Goal: Communication & Community: Answer question/provide support

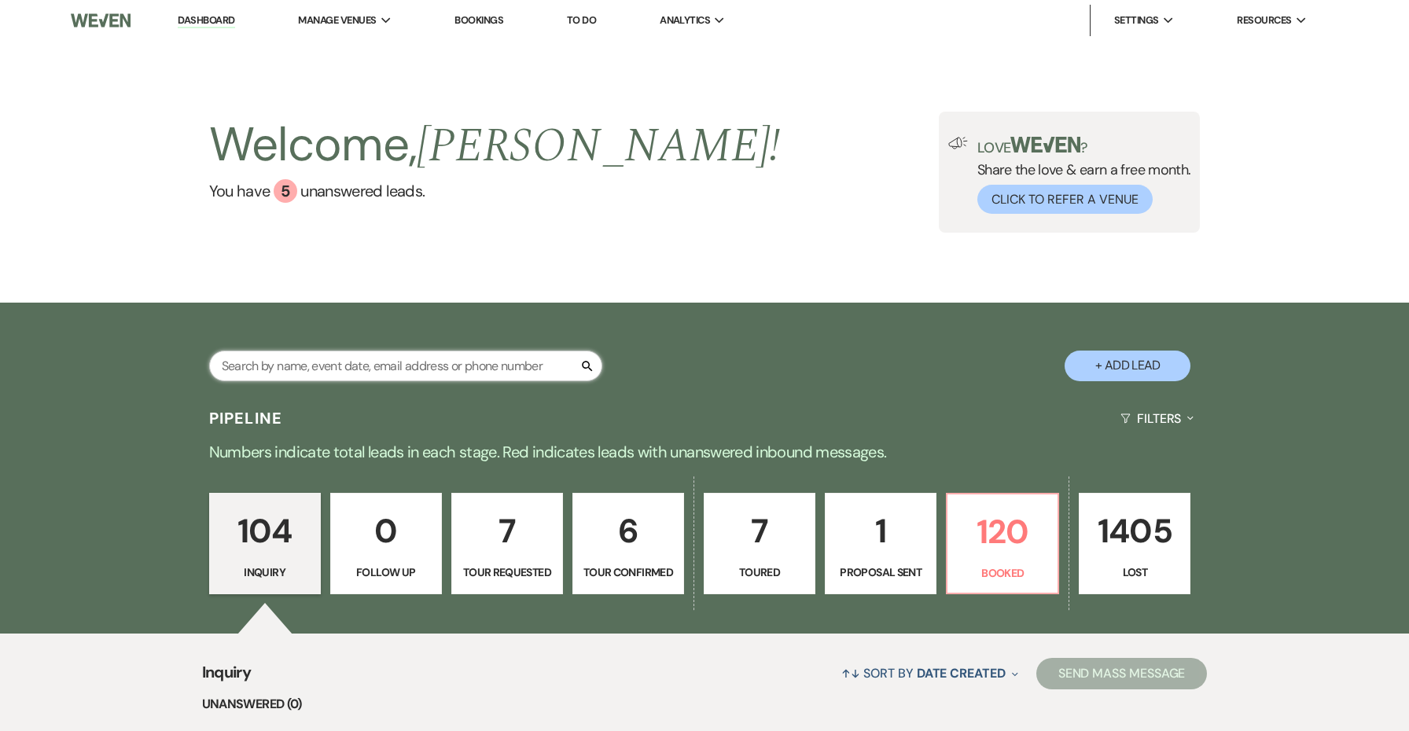
click at [540, 373] on input "text" at bounding box center [405, 366] width 393 height 31
click at [426, 367] on input "text" at bounding box center [405, 366] width 393 height 31
type input "[PERSON_NAME]"
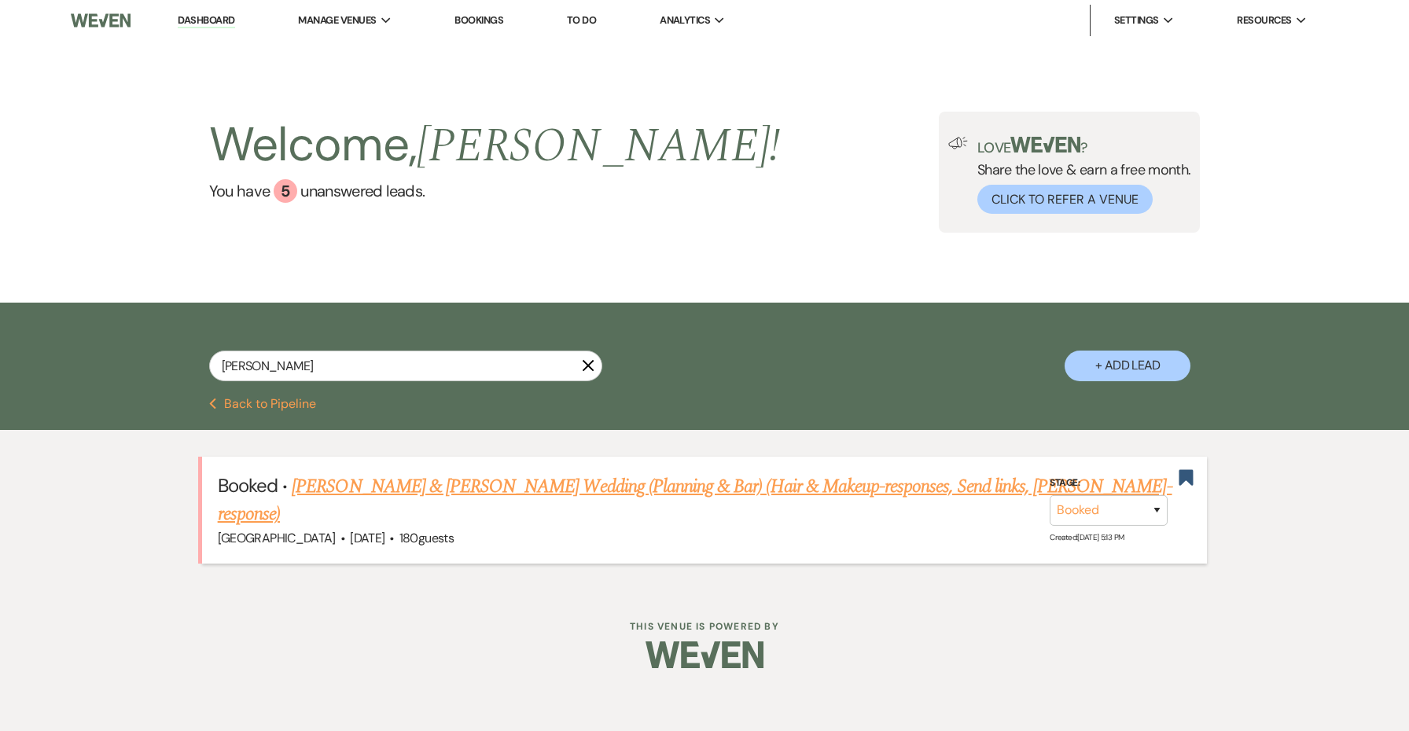
click at [384, 481] on link "[PERSON_NAME] & [PERSON_NAME] Wedding (Planning & Bar) (Hair & Makeup-responses…" at bounding box center [695, 500] width 954 height 57
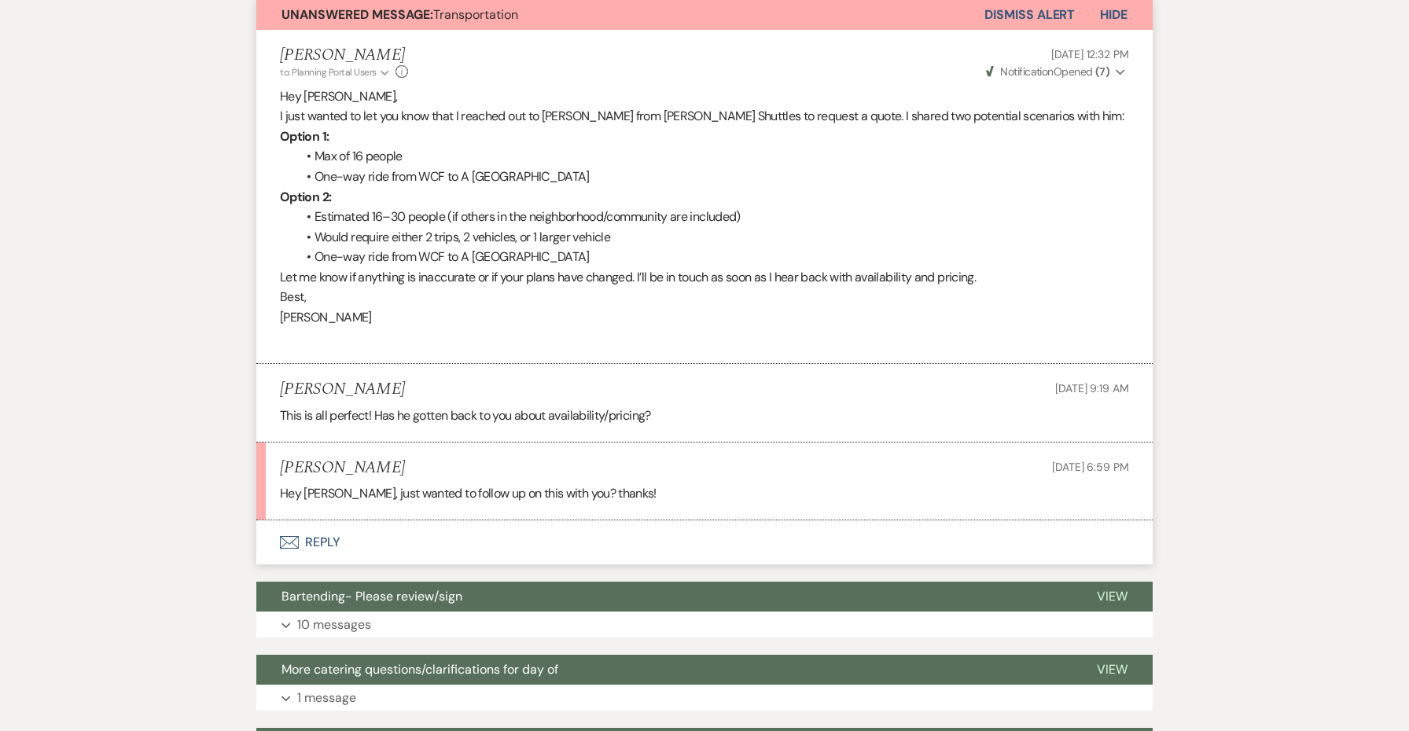
scroll to position [654, 0]
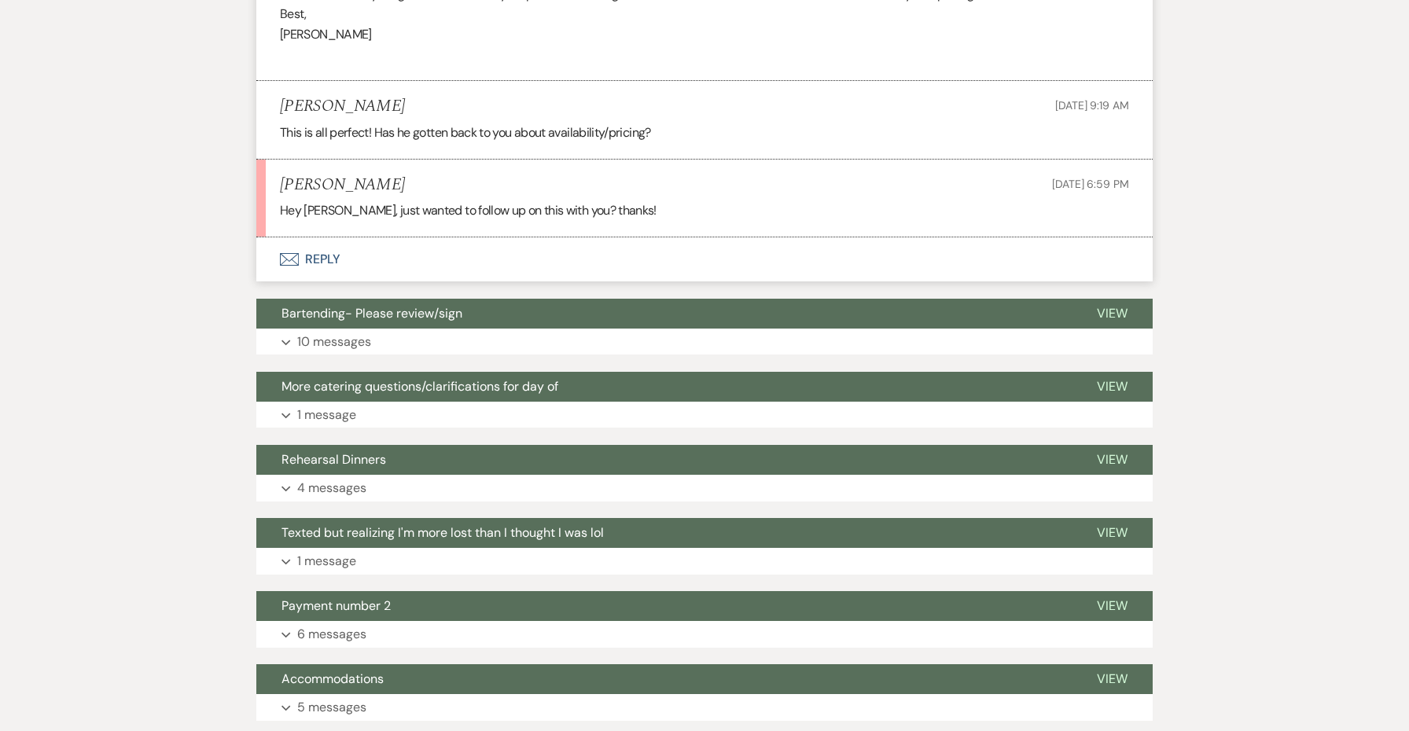
click at [318, 241] on button "Envelope Reply" at bounding box center [704, 259] width 896 height 44
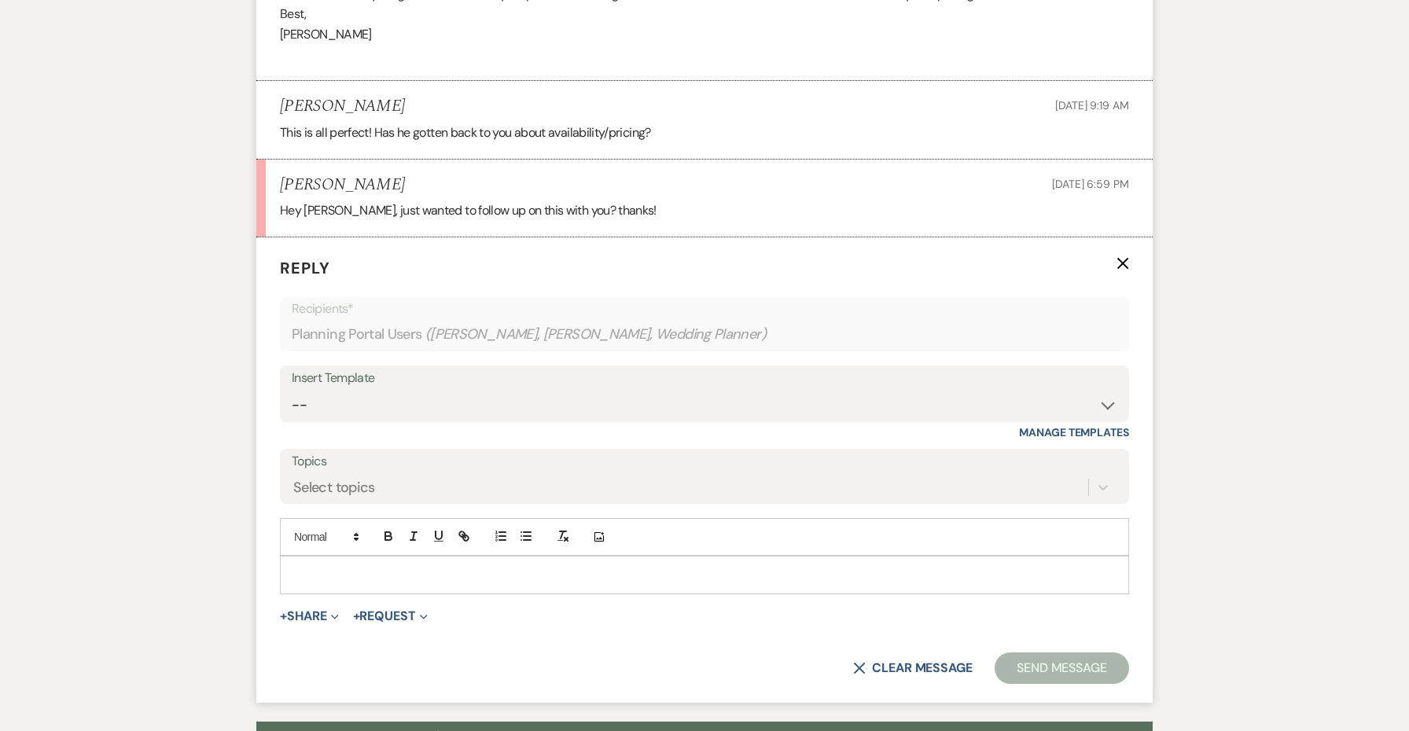
scroll to position [965, 0]
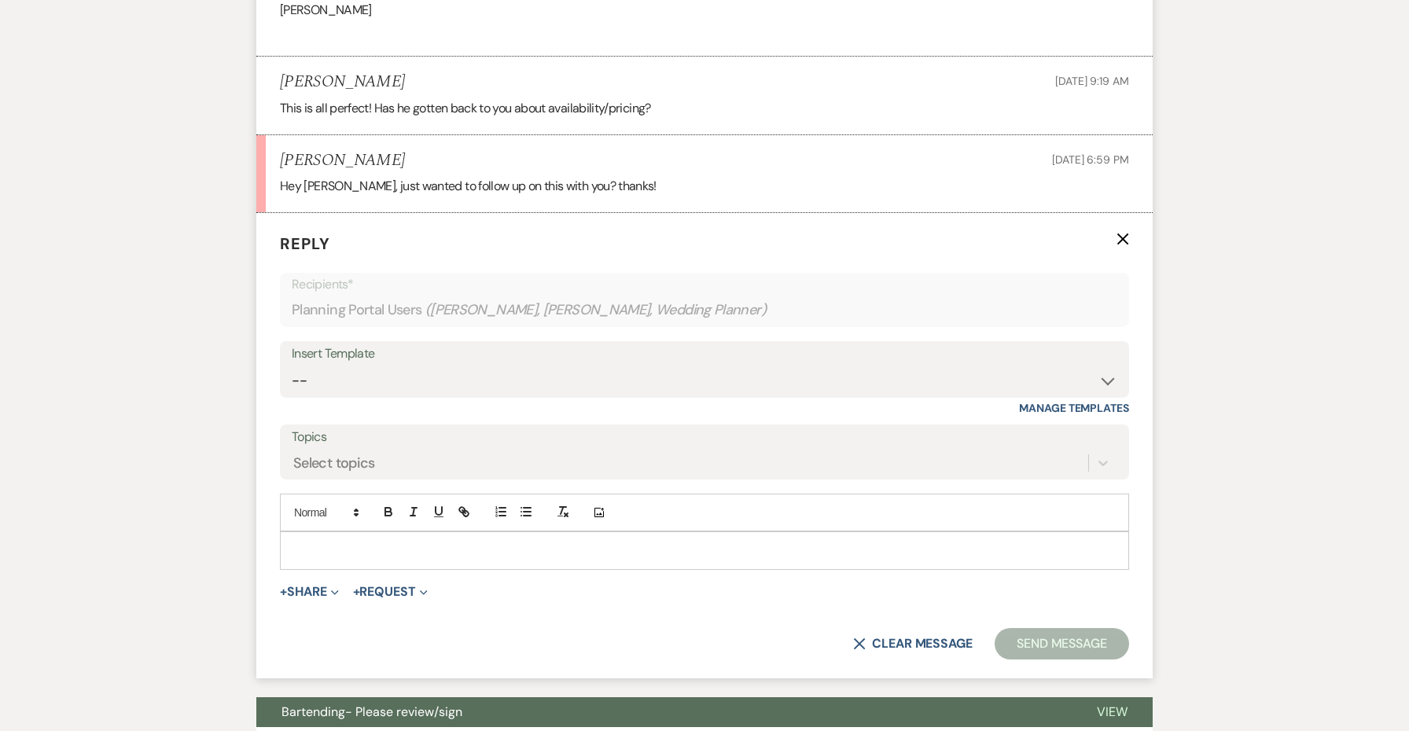
click at [417, 542] on p at bounding box center [704, 550] width 824 height 17
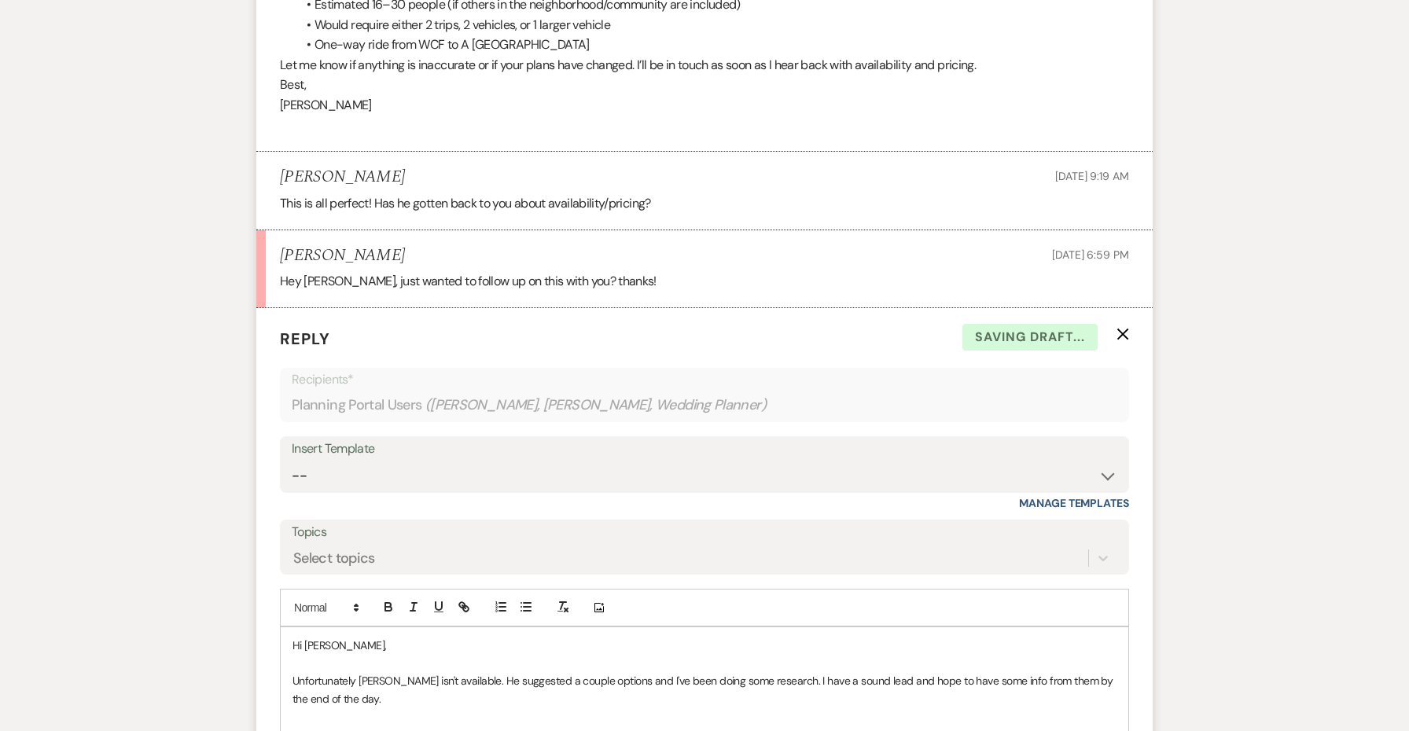
scroll to position [837, 0]
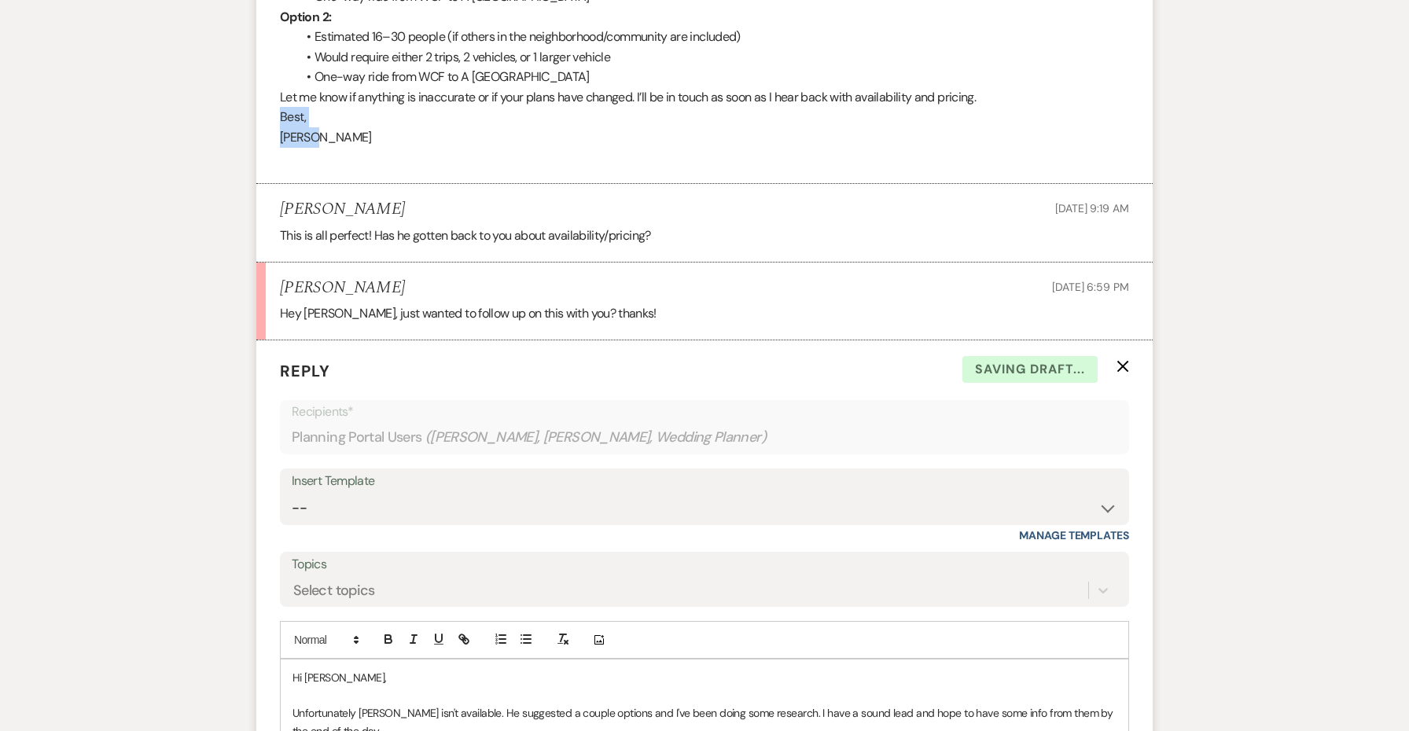
drag, startPoint x: 323, startPoint y: 134, endPoint x: 259, endPoint y: 108, distance: 68.8
click at [259, 108] on li "[PERSON_NAME] to: Planning Portal Users Expand Info [DATE] 12:32 PM Weven Check…" at bounding box center [704, 17] width 896 height 334
copy div "Best, [PERSON_NAME]"
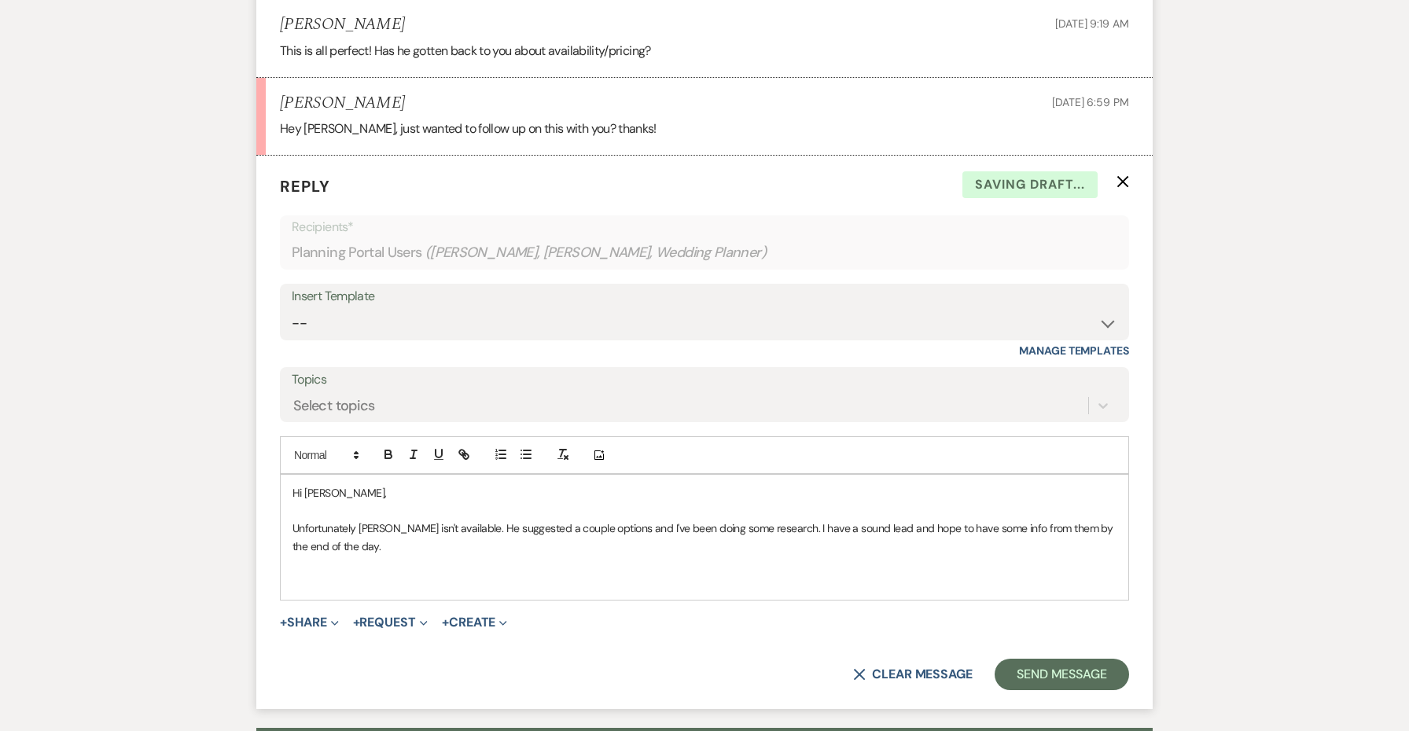
scroll to position [1029, 0]
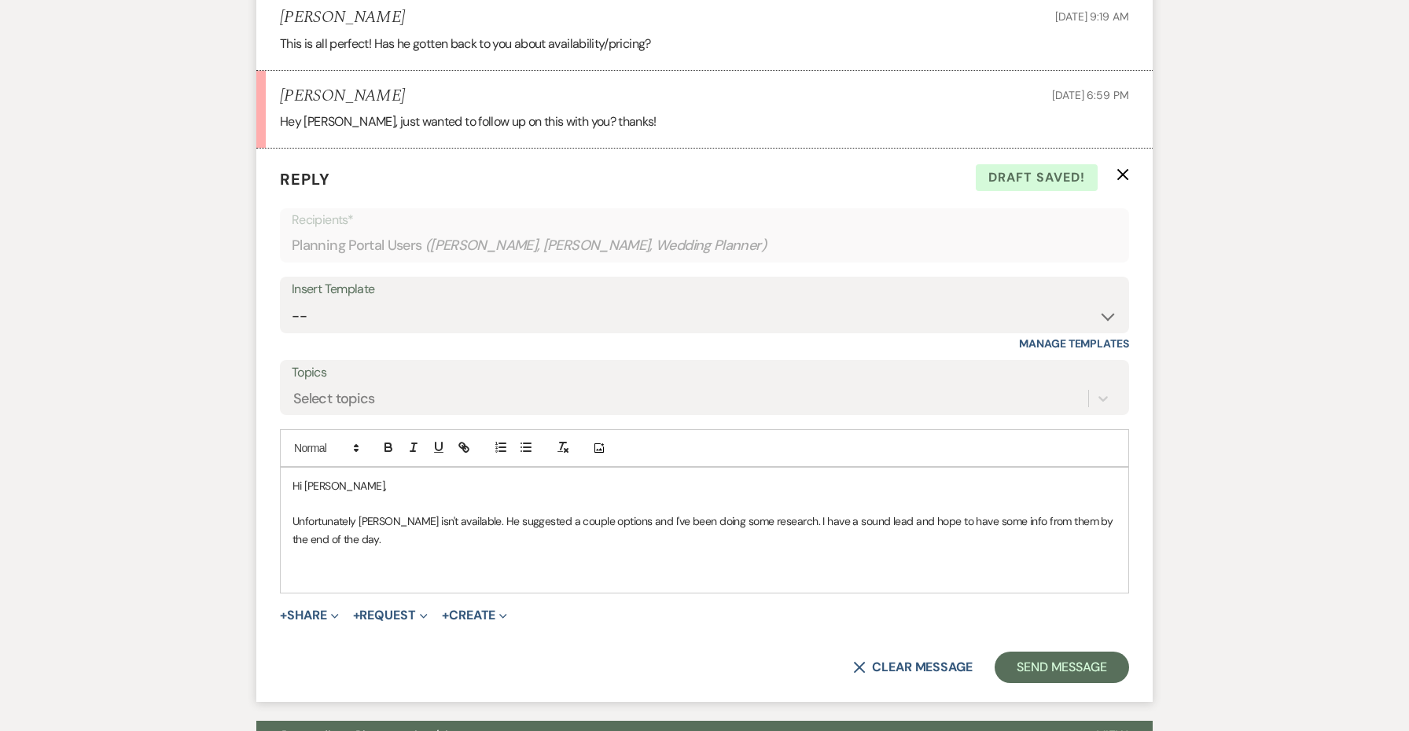
click at [297, 565] on p at bounding box center [704, 573] width 824 height 17
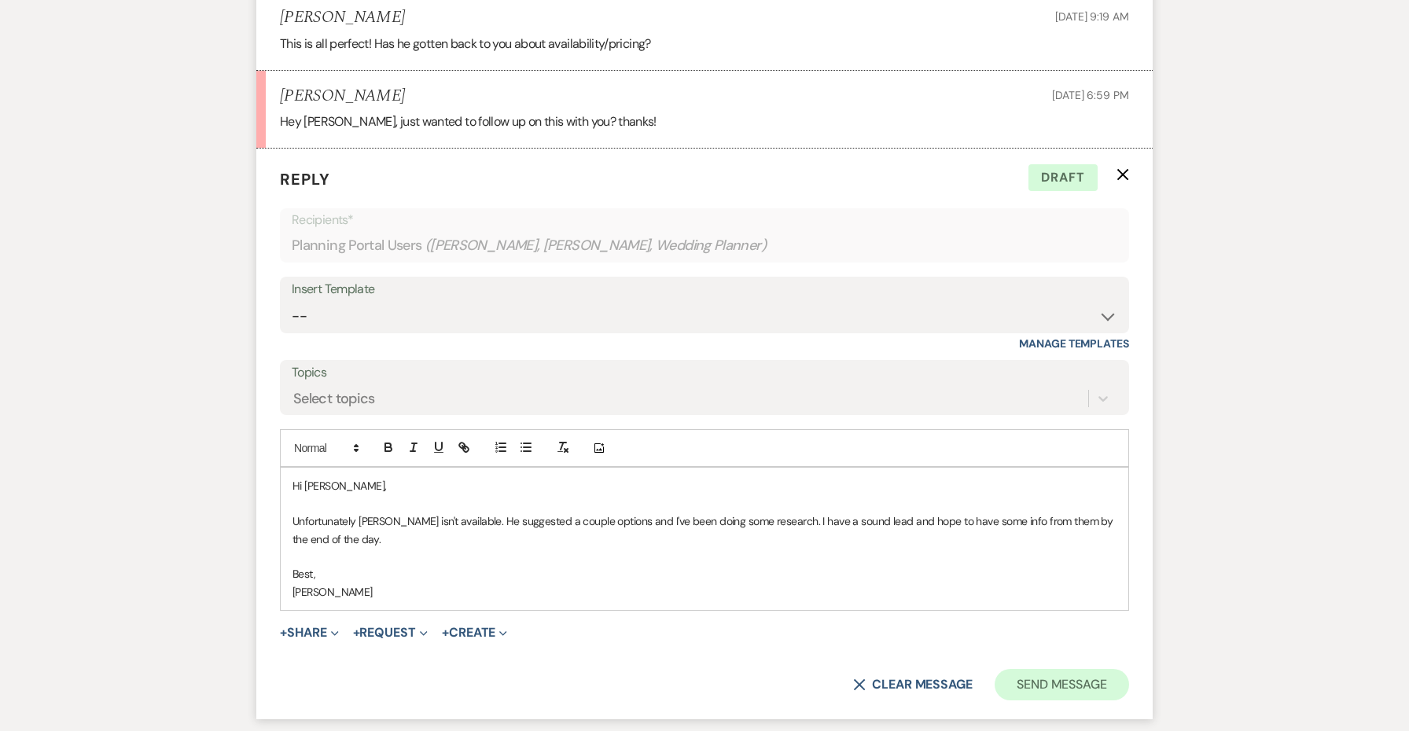
click at [1041, 669] on button "Send Message" at bounding box center [1061, 684] width 134 height 31
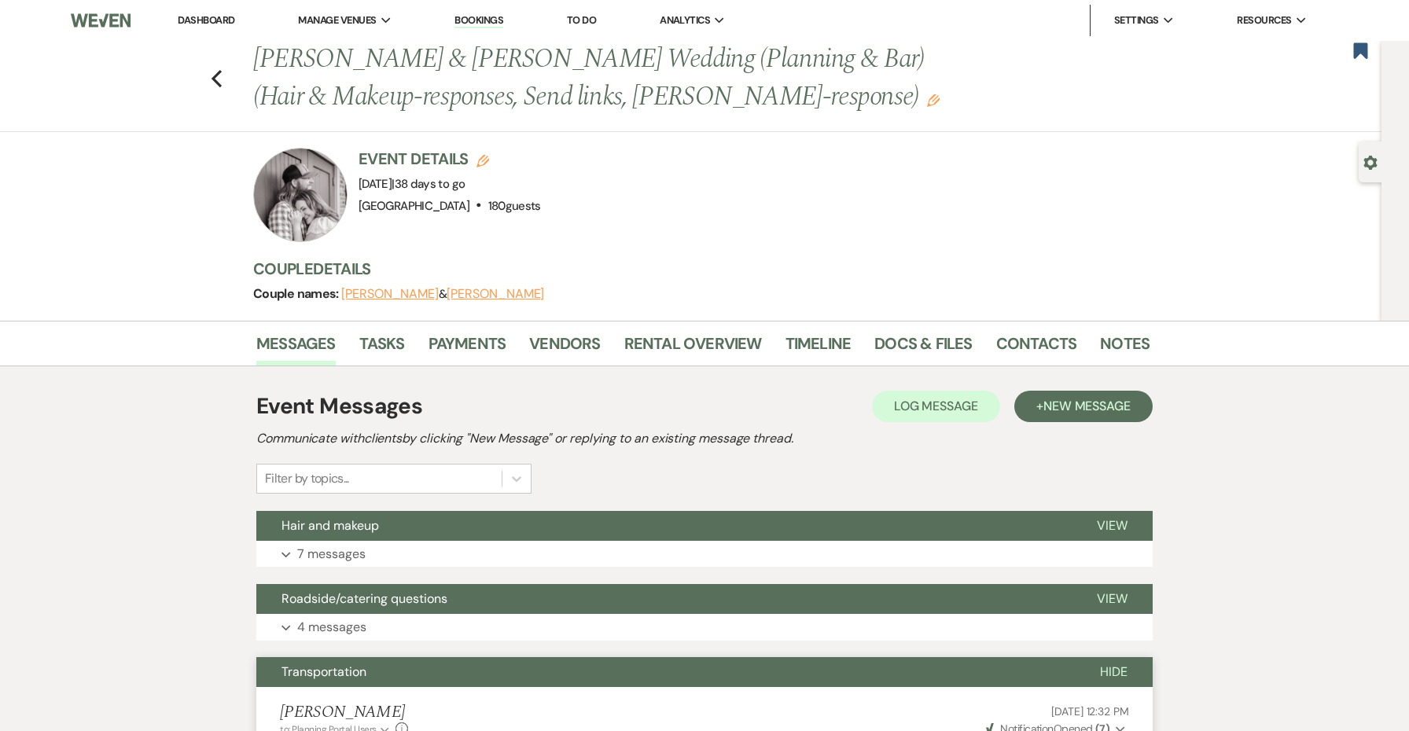
scroll to position [0, 0]
click at [227, 74] on div "Previous [PERSON_NAME] & [PERSON_NAME] Wedding (Planning & Bar) (Hair & Makeup-…" at bounding box center [686, 86] width 1389 height 91
click at [220, 74] on icon "Previous" at bounding box center [217, 78] width 12 height 19
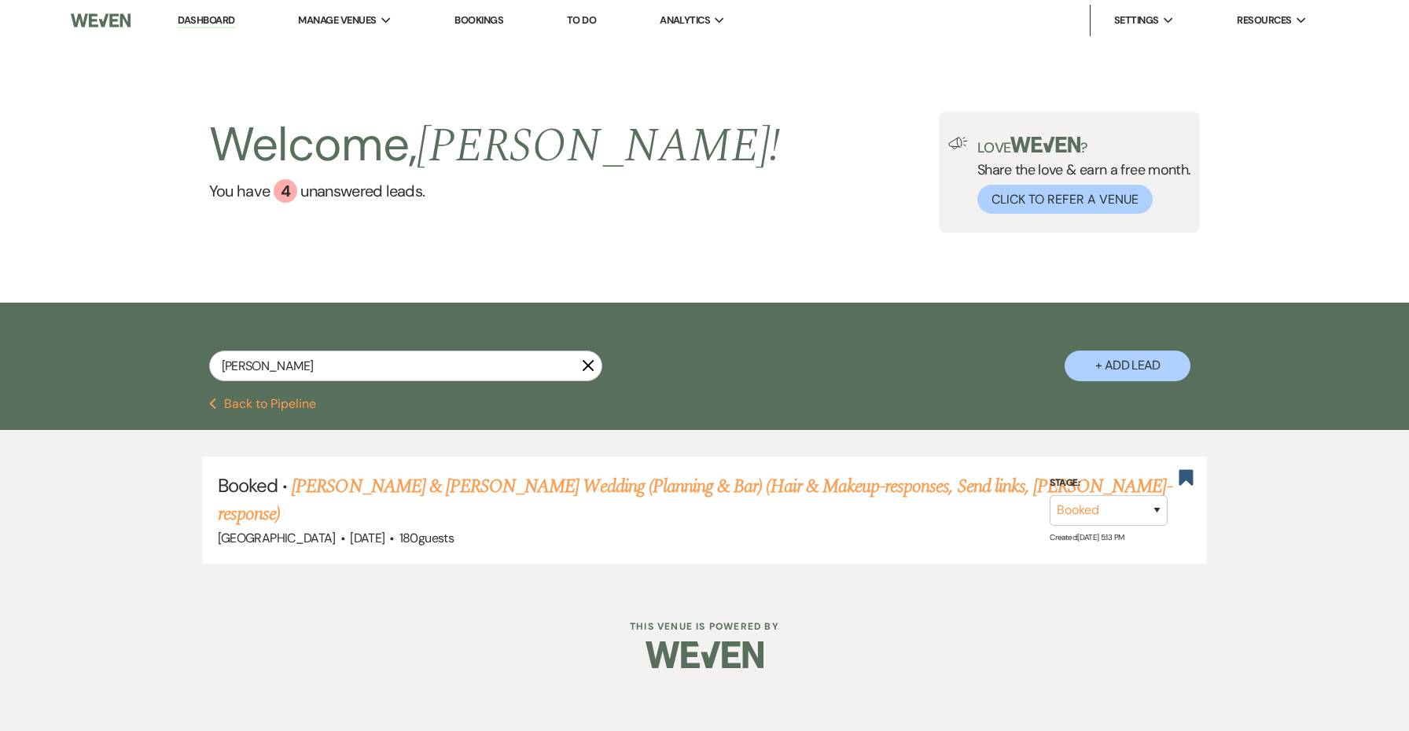
click at [586, 365] on icon "X" at bounding box center [588, 365] width 13 height 13
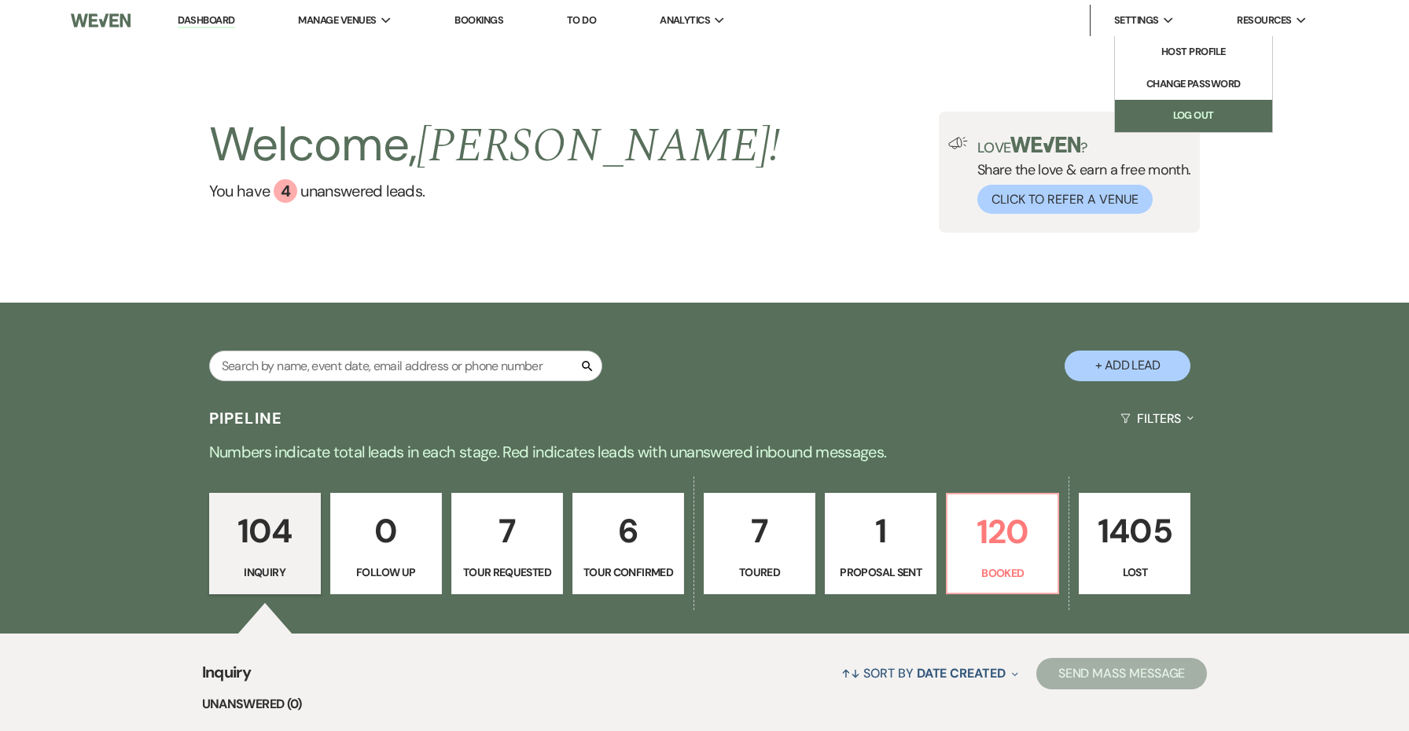
click at [1172, 121] on link "Log Out" at bounding box center [1193, 115] width 157 height 31
